Goal: Information Seeking & Learning: Check status

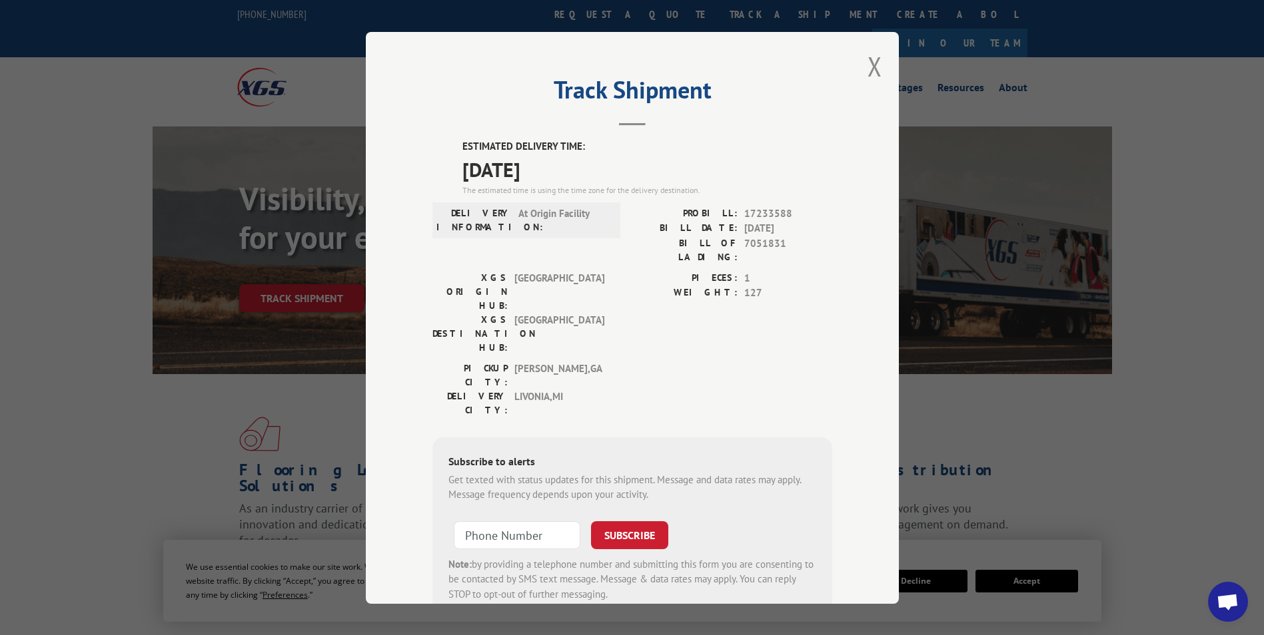
click at [861, 73] on div "Track Shipment ESTIMATED DELIVERY TIME: [DATE] The estimated time is using the …" at bounding box center [632, 318] width 533 height 572
click at [871, 73] on button "Close modal" at bounding box center [874, 66] width 15 height 35
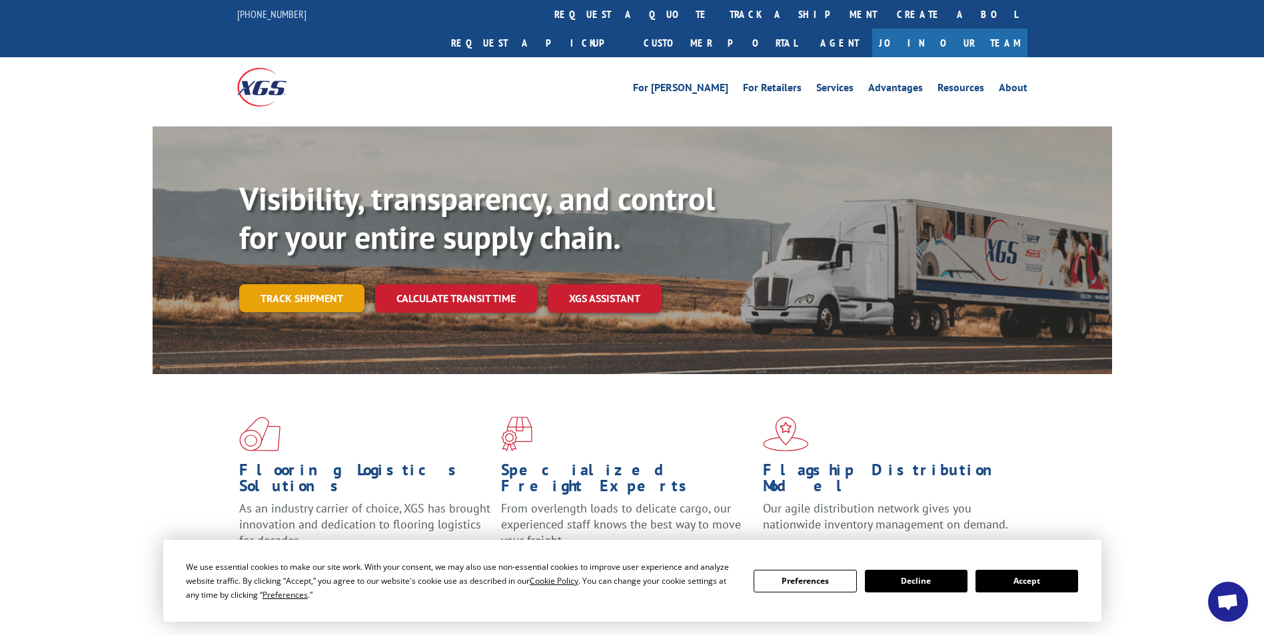
click at [310, 284] on link "Track shipment" at bounding box center [301, 298] width 125 height 28
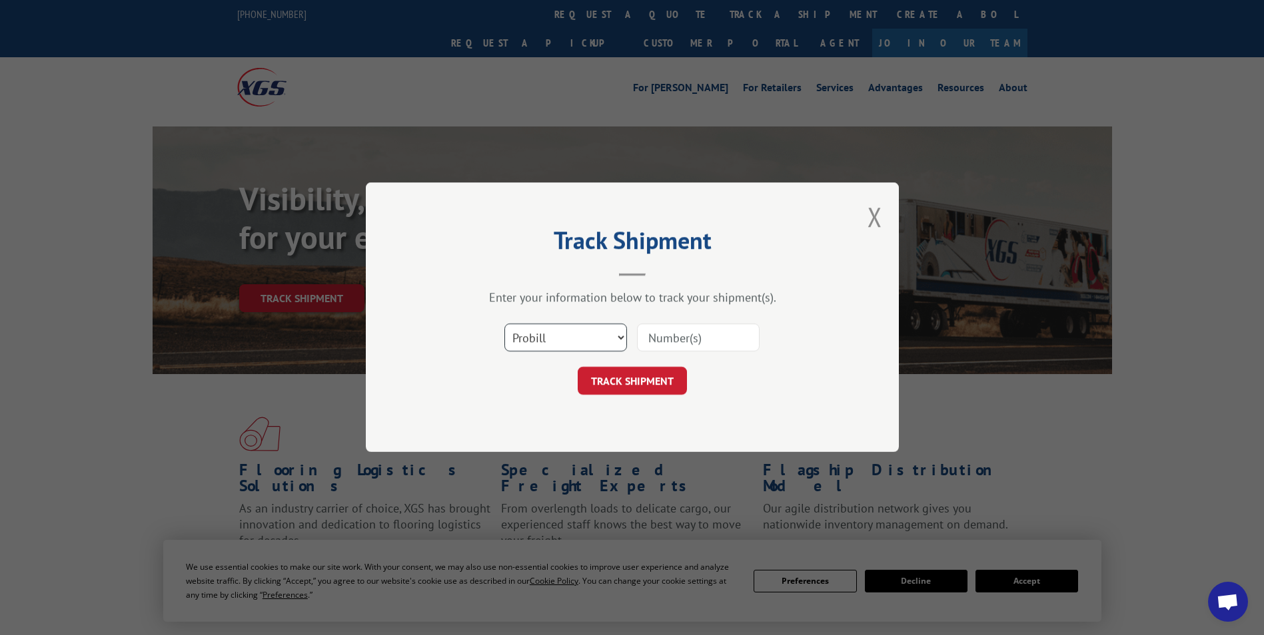
drag, startPoint x: 585, startPoint y: 338, endPoint x: 583, endPoint y: 350, distance: 12.1
click at [585, 338] on select "Select category... Probill BOL PO" at bounding box center [565, 338] width 123 height 28
select select "po"
click at [504, 324] on select "Select category... Probill BOL PO" at bounding box center [565, 338] width 123 height 28
click at [667, 345] on input at bounding box center [698, 338] width 123 height 28
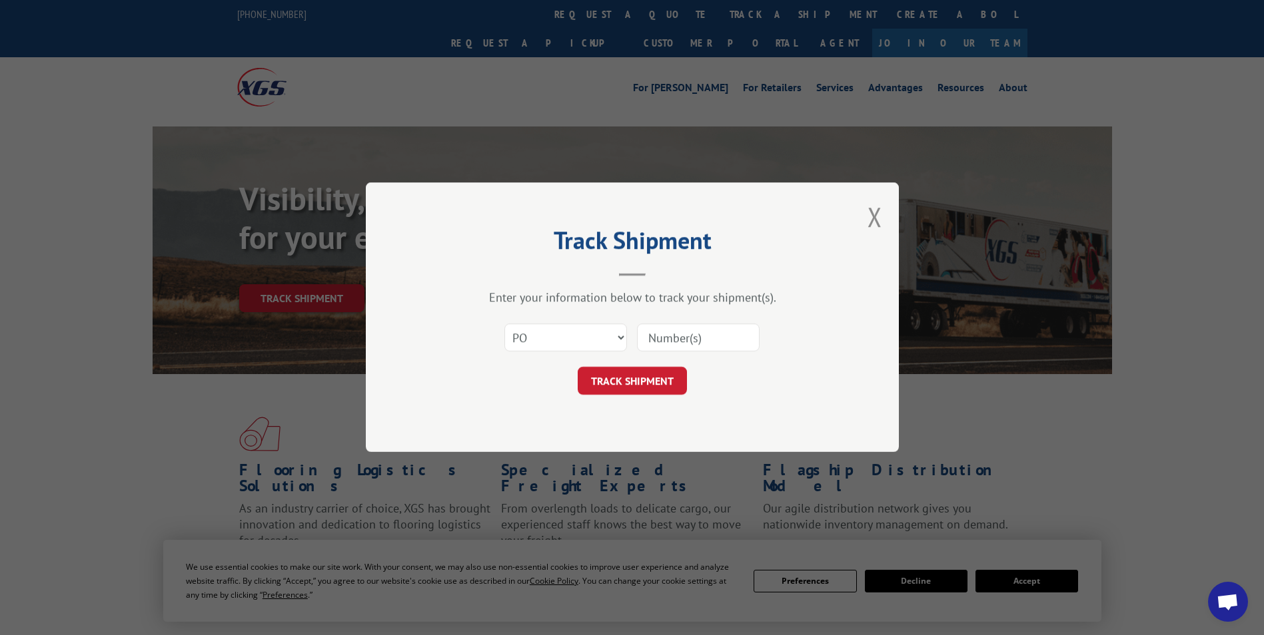
paste input "24533717"
type input "24533717"
click at [656, 379] on button "TRACK SHIPMENT" at bounding box center [631, 382] width 109 height 28
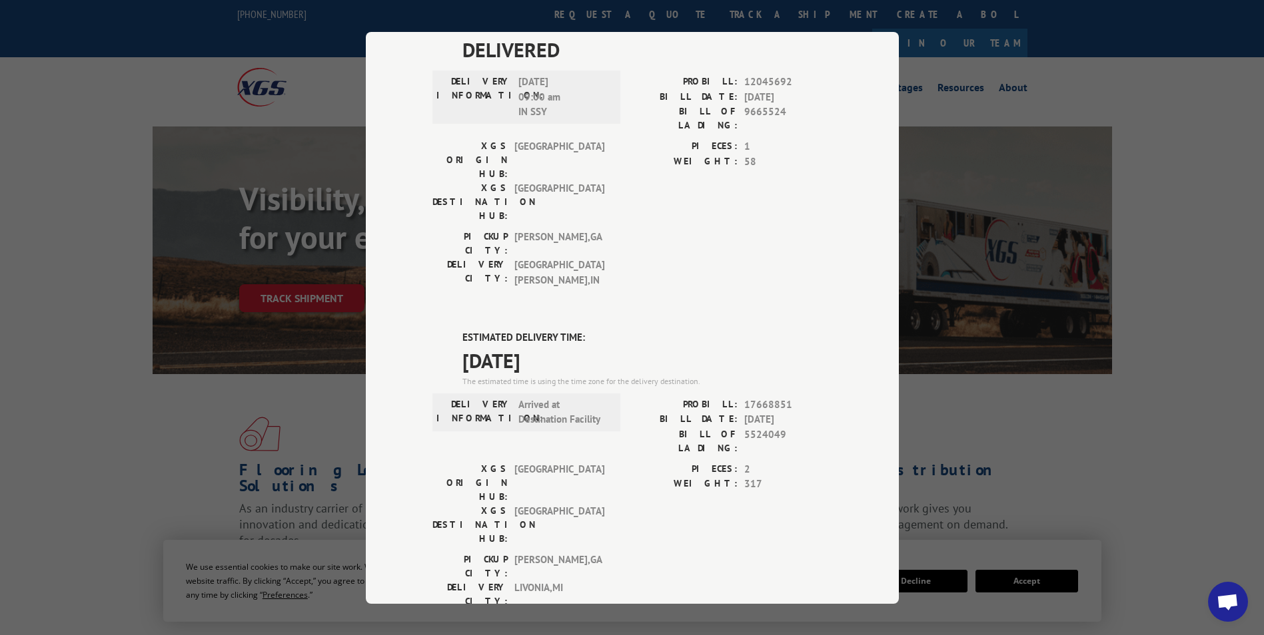
scroll to position [45, 0]
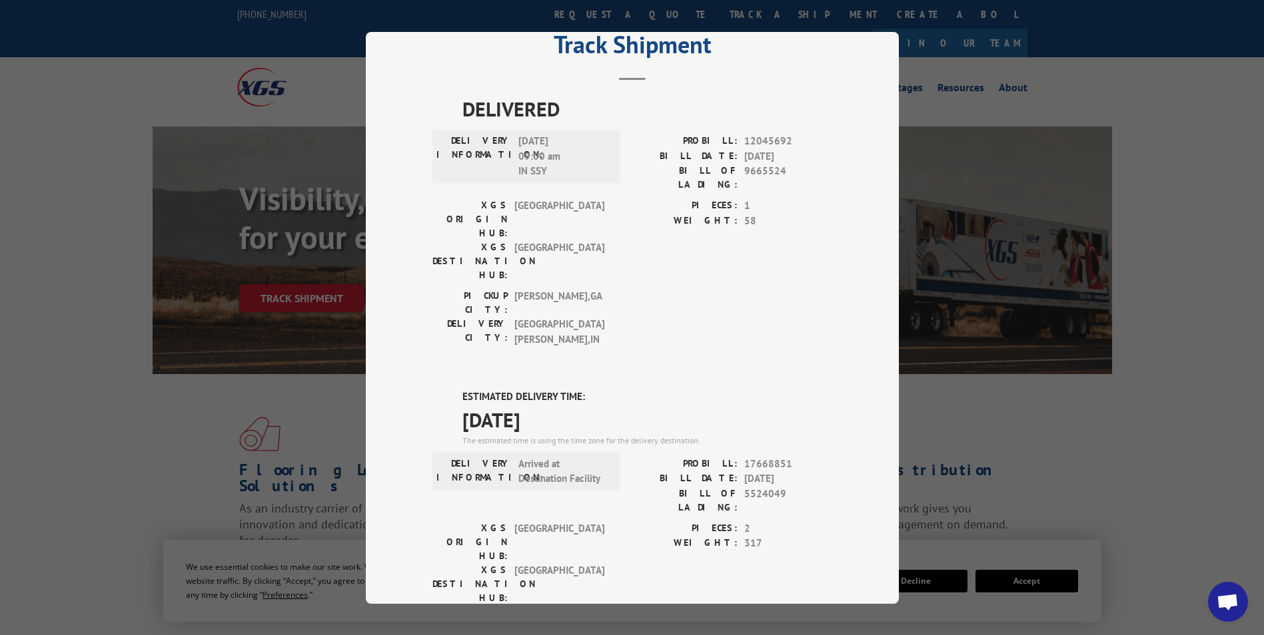
click at [1016, 226] on div "Track Shipment DELIVERED DELIVERY INFORMATION: [DATE] 09:00 am IN SSY PROBILL: …" at bounding box center [632, 317] width 1264 height 635
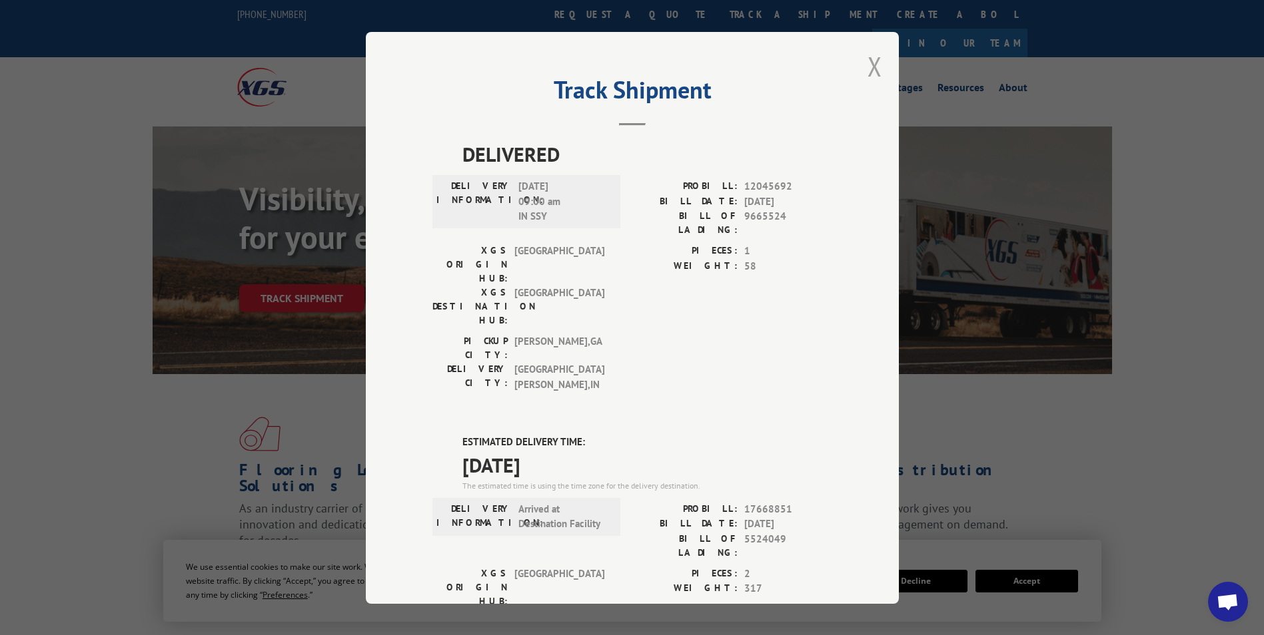
click at [871, 53] on button "Close modal" at bounding box center [874, 66] width 15 height 35
